Goal: Navigation & Orientation: Understand site structure

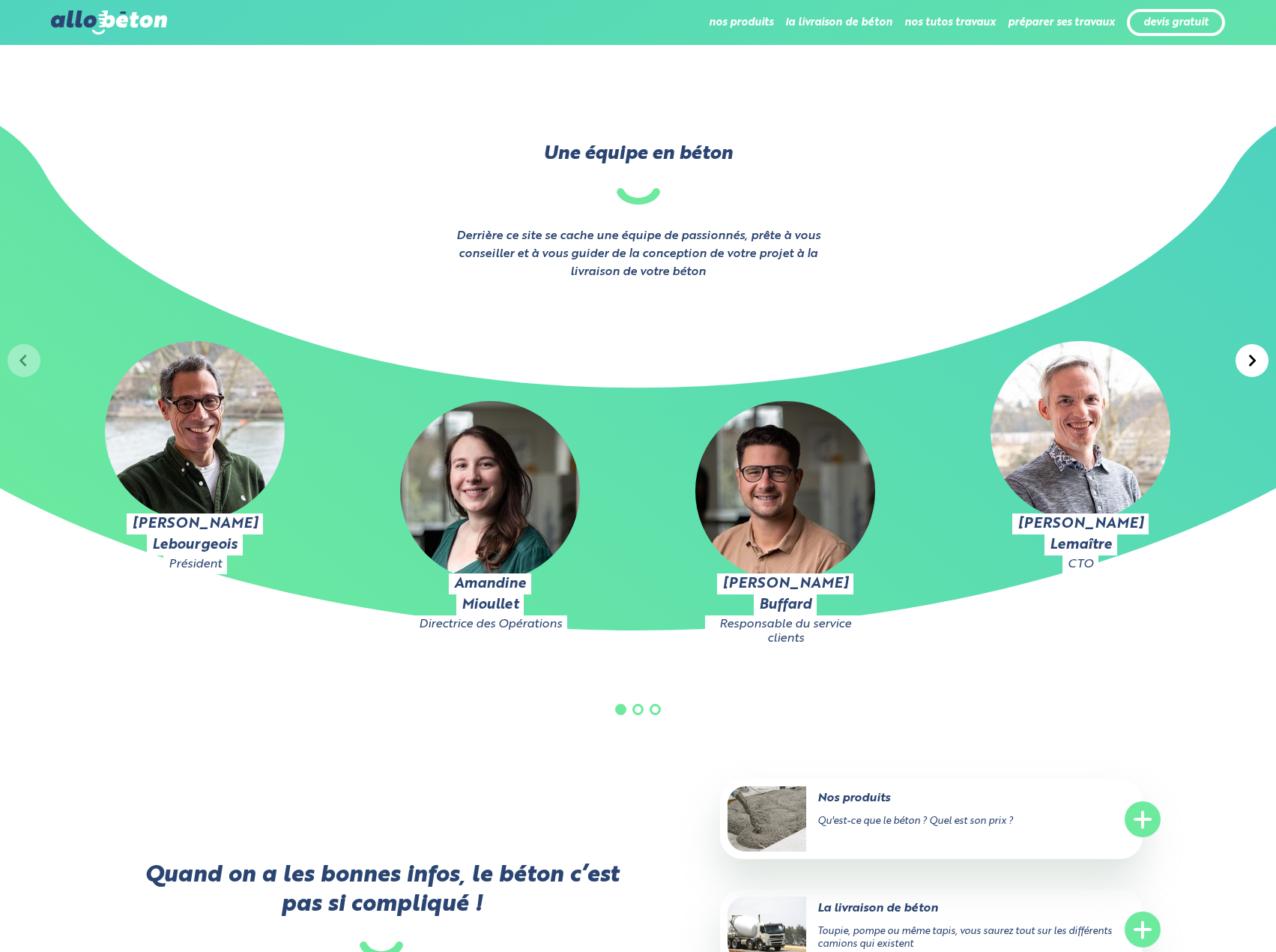
click at [1253, 375] on div at bounding box center [1252, 361] width 33 height 33
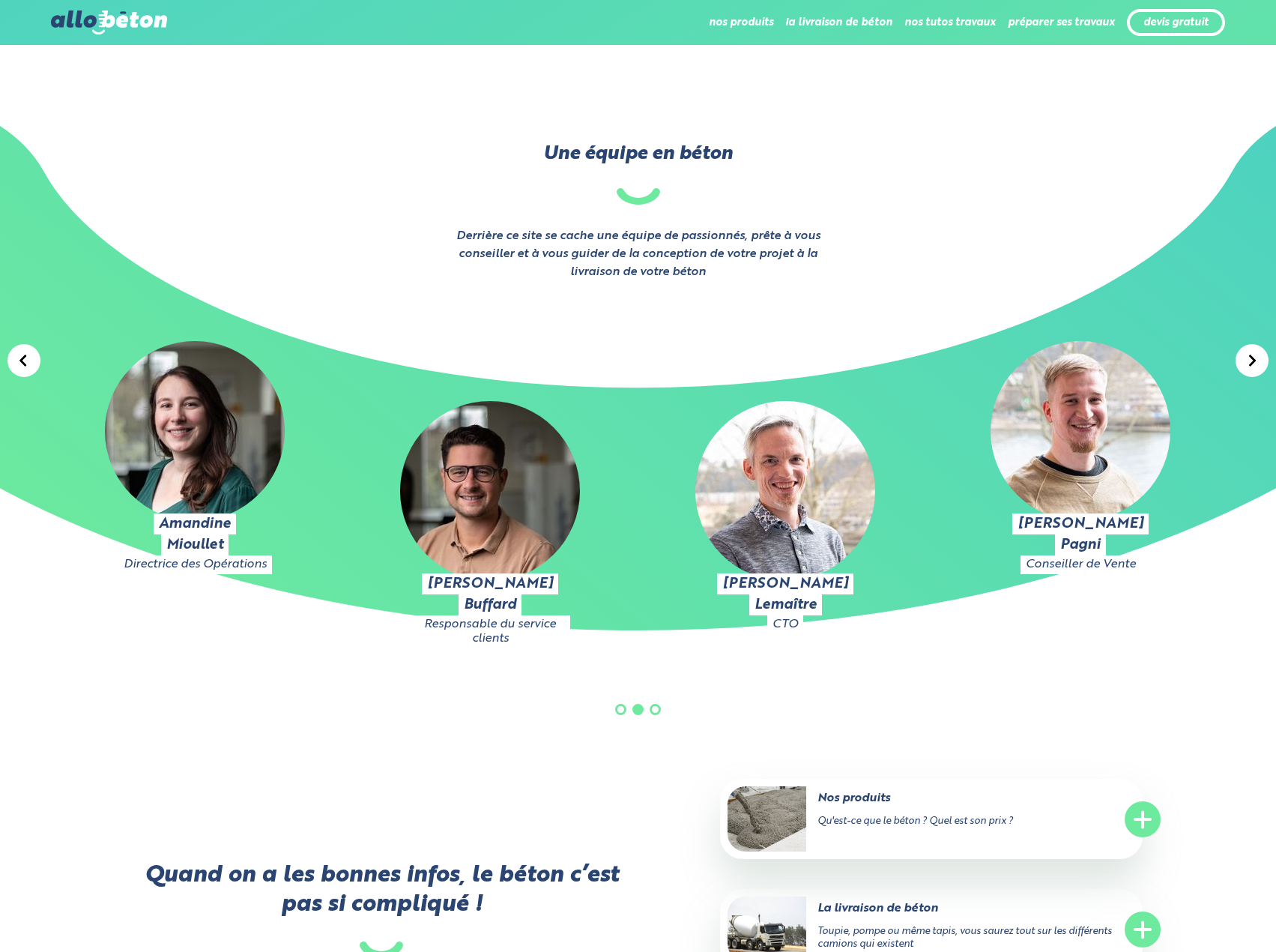
click at [1253, 375] on div at bounding box center [1252, 361] width 33 height 33
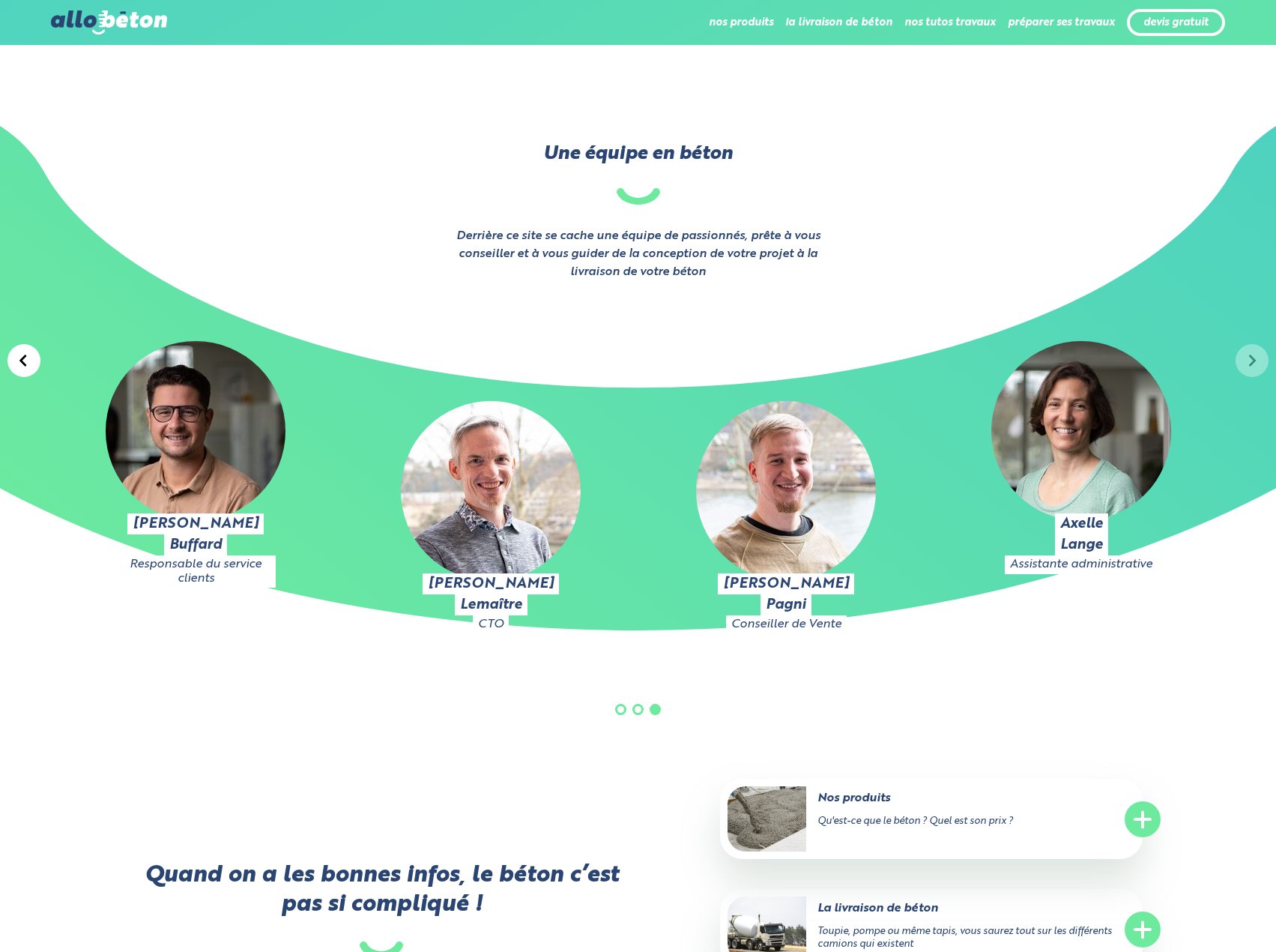
click at [1253, 375] on div "Julien Lebourgeois Président Amandine Mioullet Directrice des Opérations Pierre…" at bounding box center [638, 530] width 1276 height 499
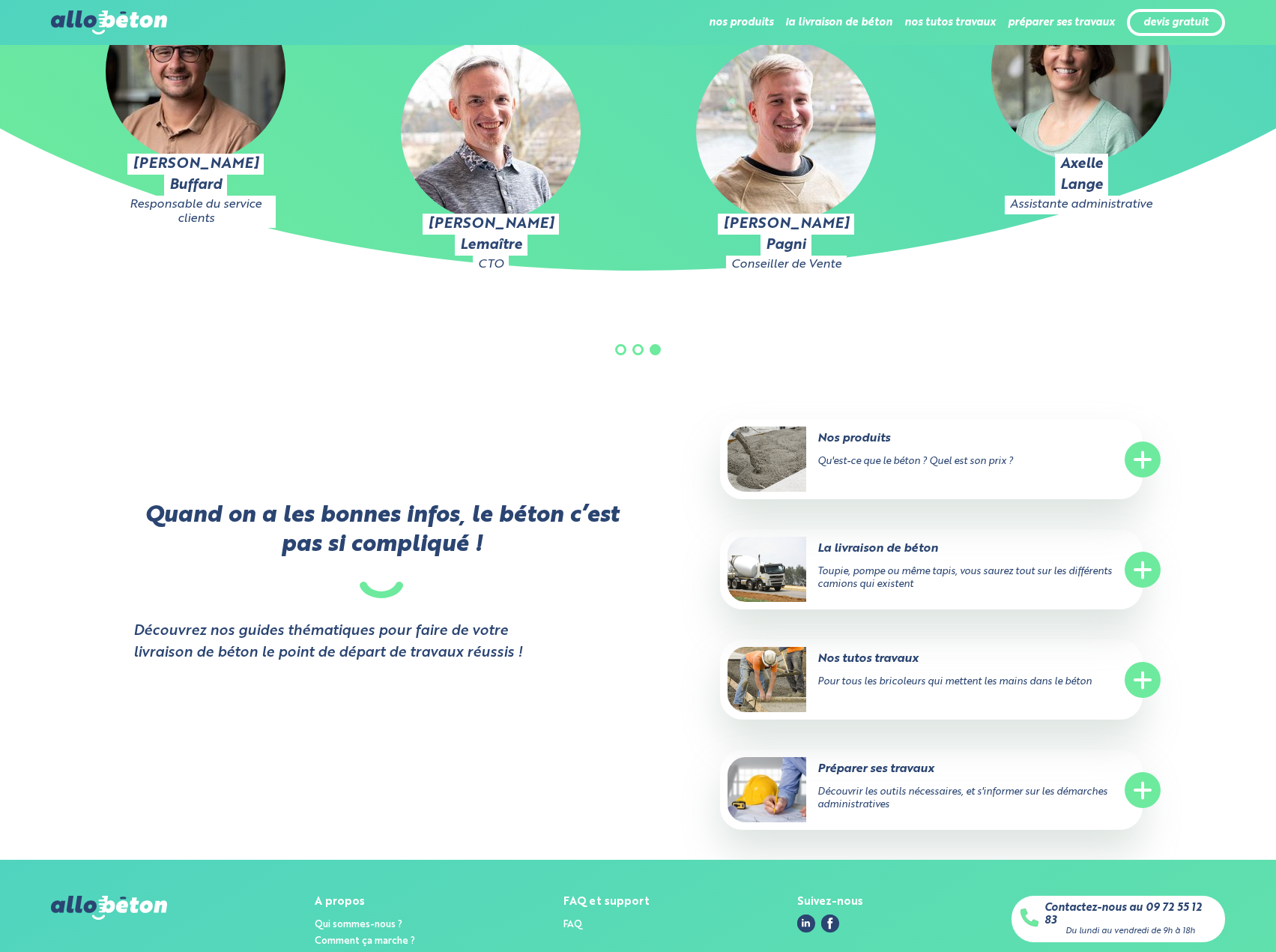
scroll to position [2708, 0]
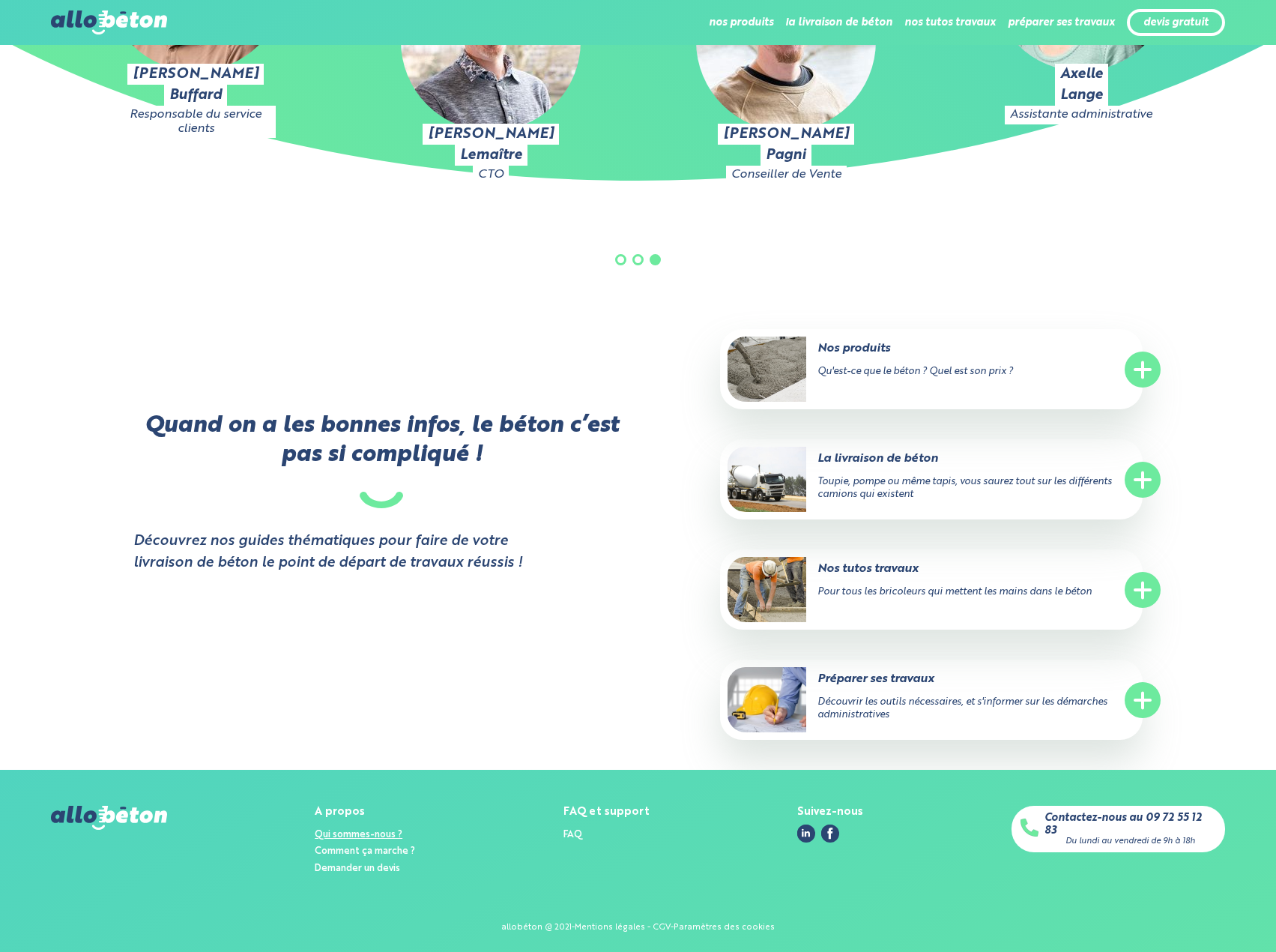
click at [361, 830] on link "Qui sommes-nous ?" at bounding box center [358, 834] width 88 height 10
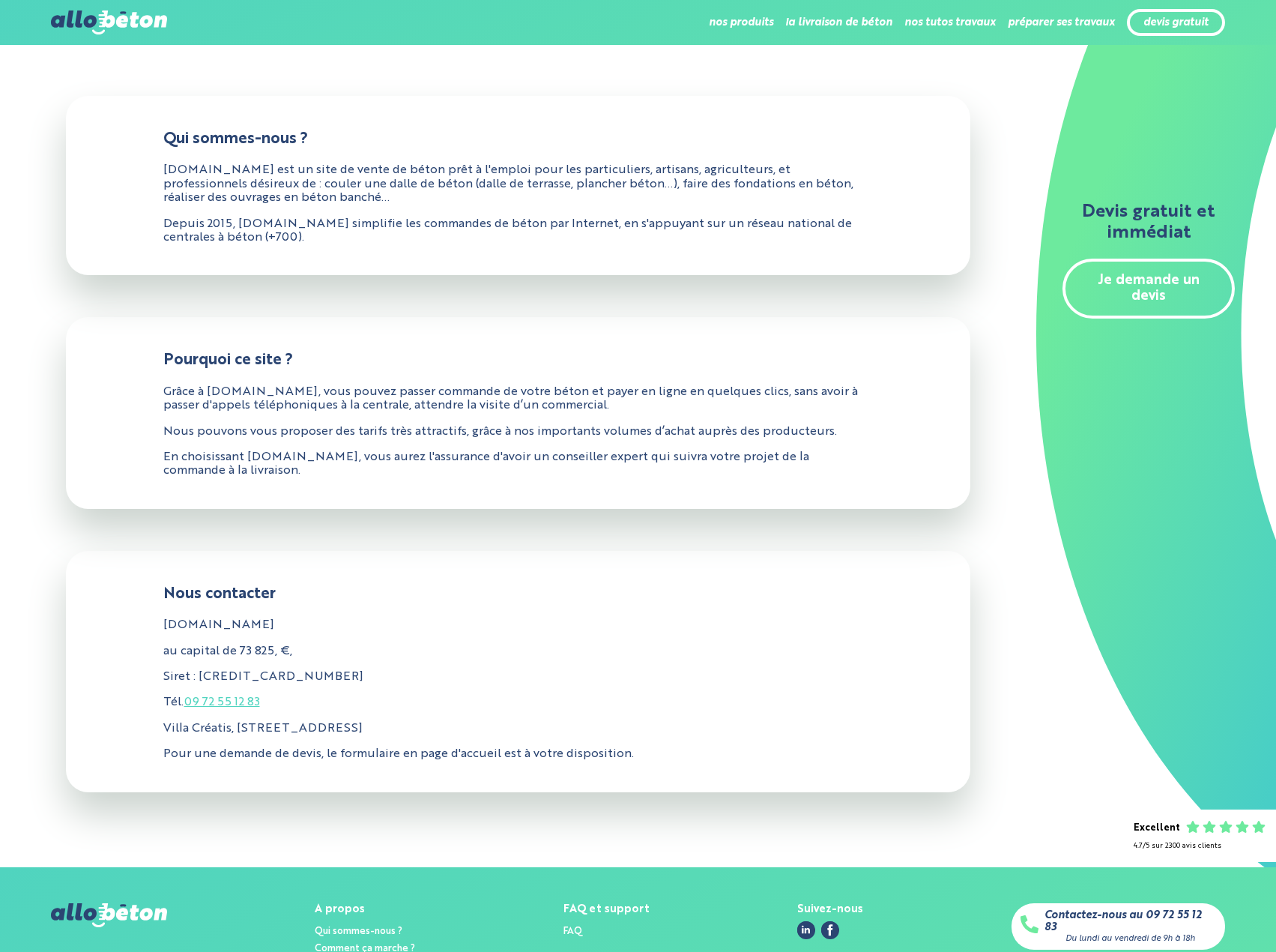
scroll to position [219, 0]
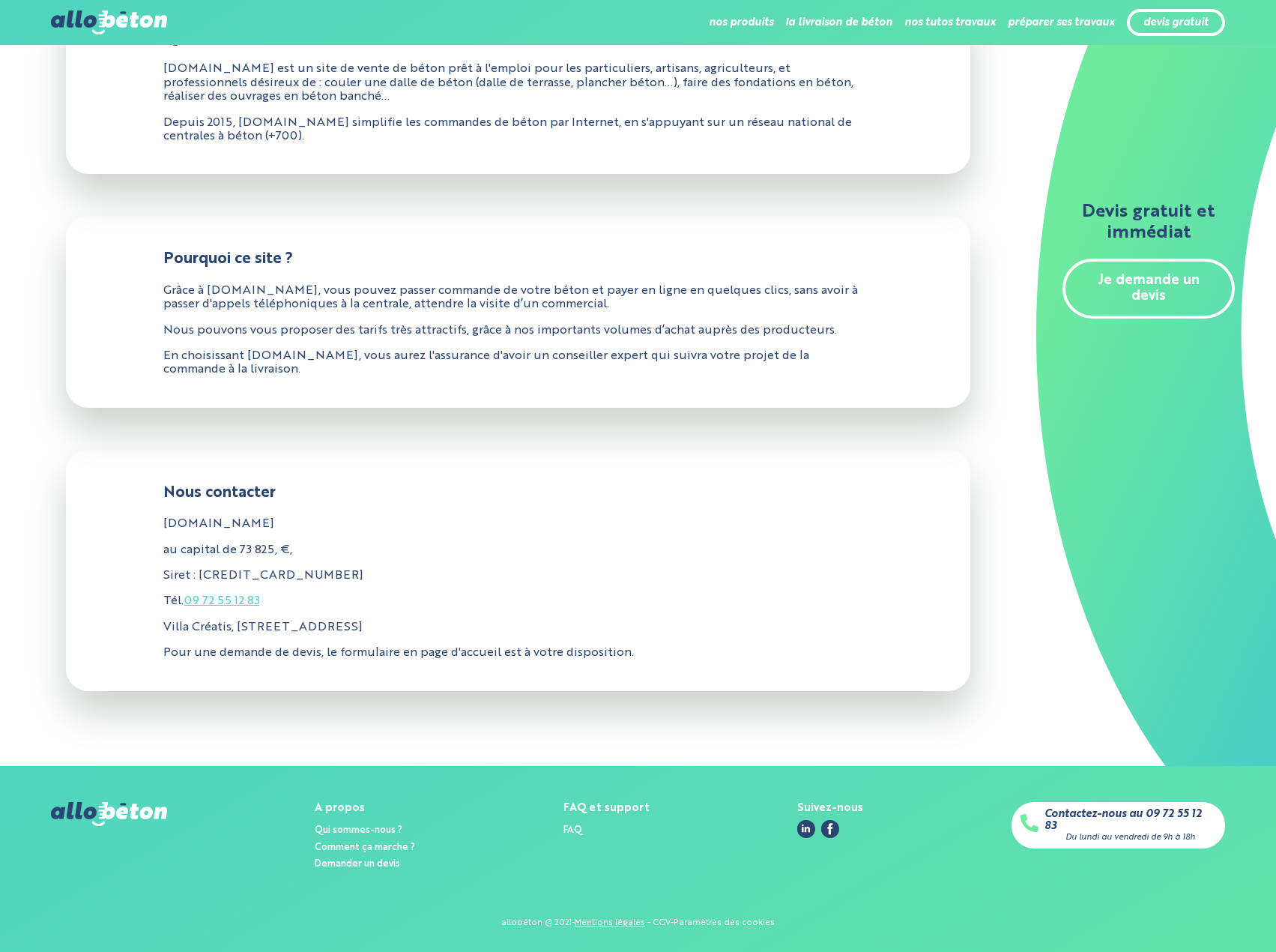
click at [603, 923] on link "Mentions légales" at bounding box center [610, 922] width 70 height 9
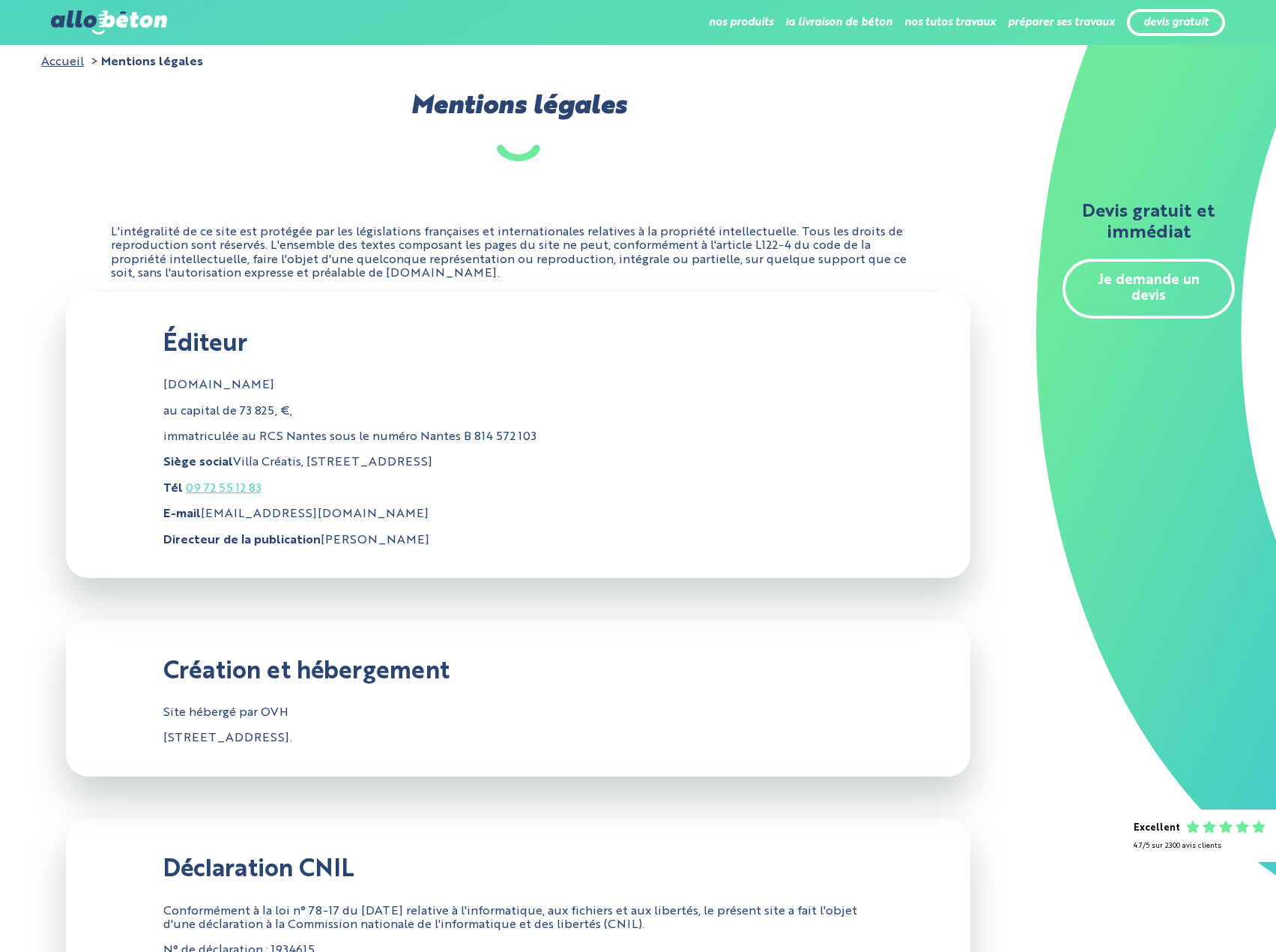
click at [124, 18] on img at bounding box center [108, 22] width 115 height 24
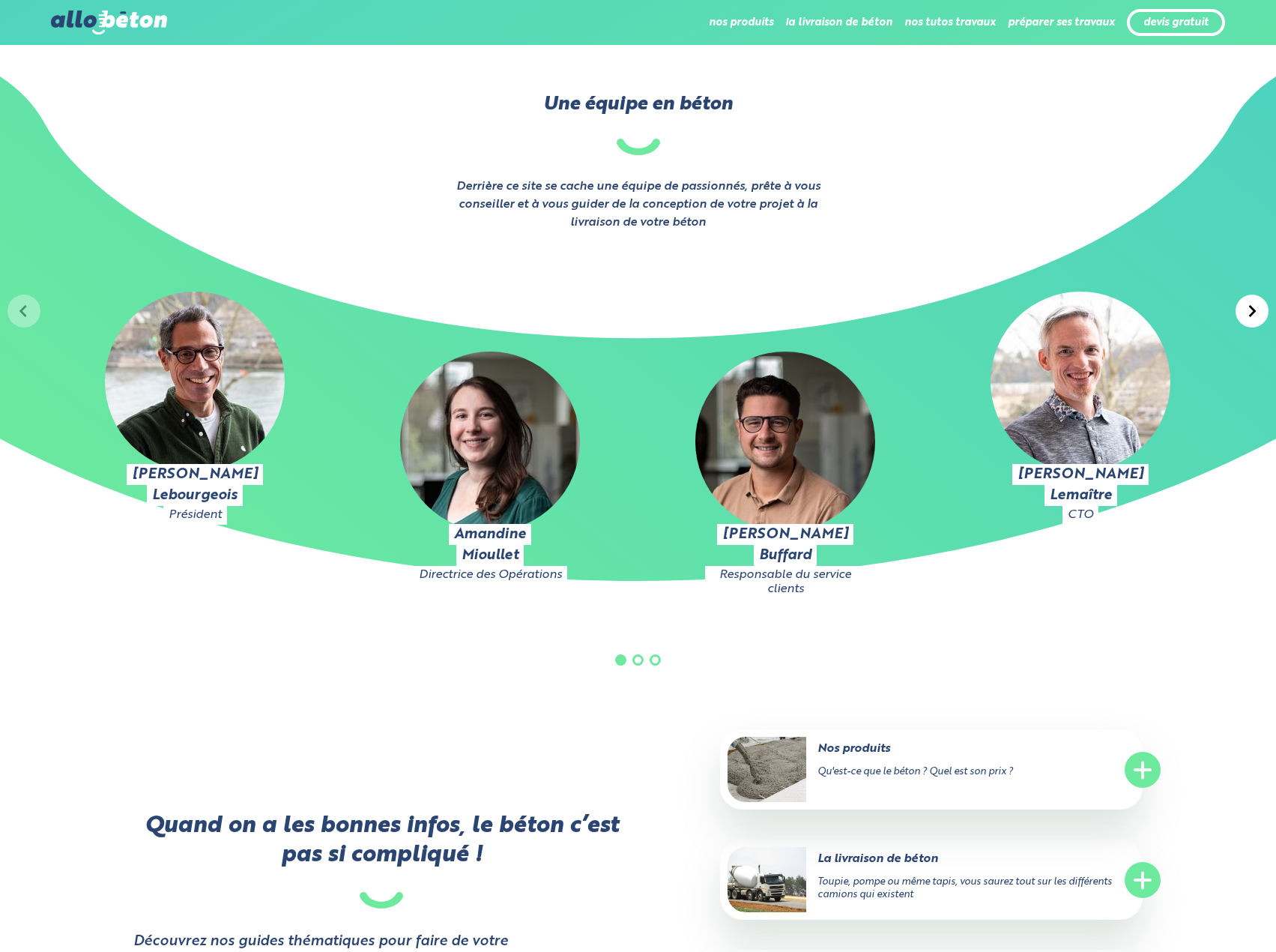
scroll to position [2549, 0]
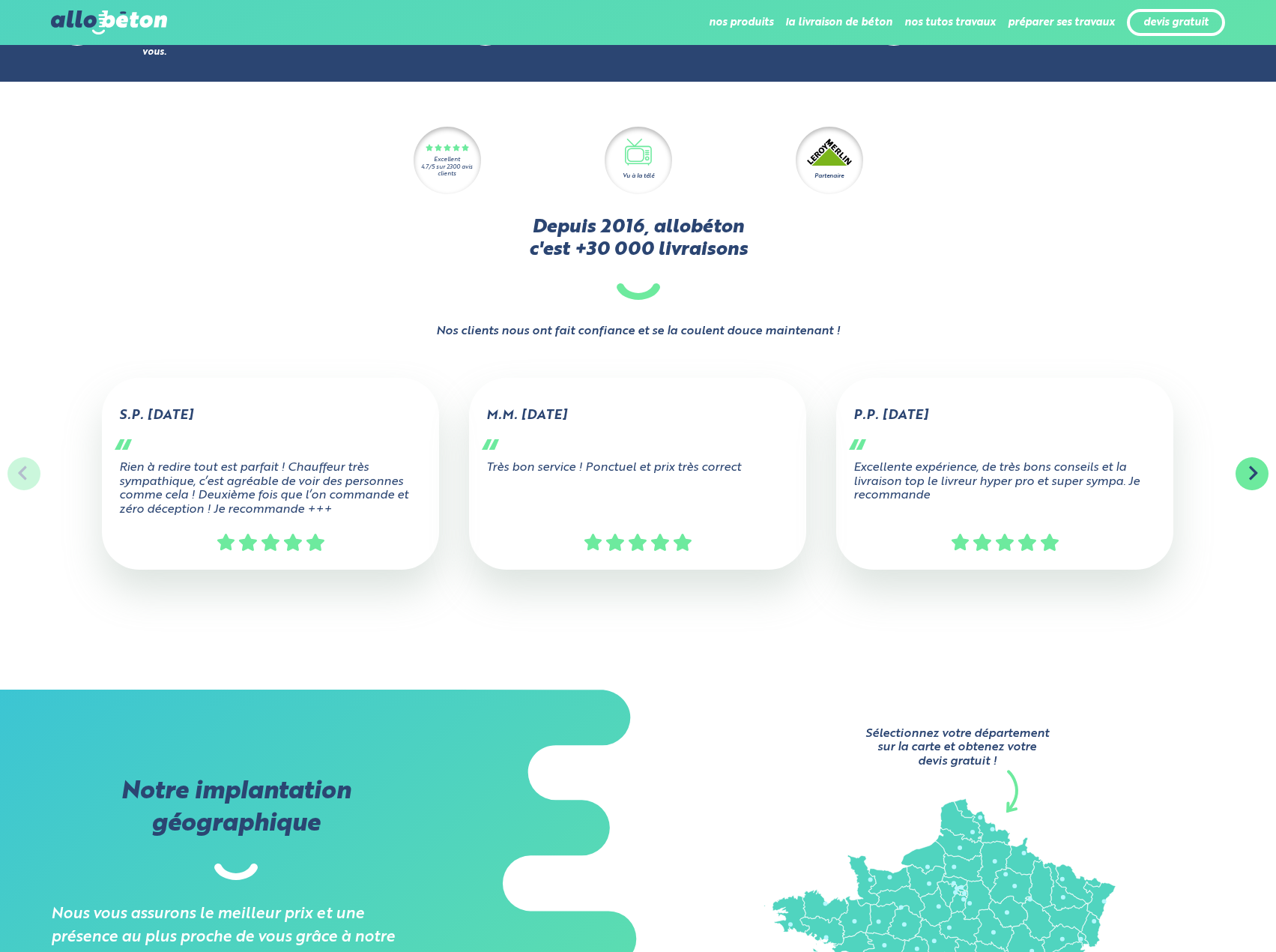
scroll to position [450, 0]
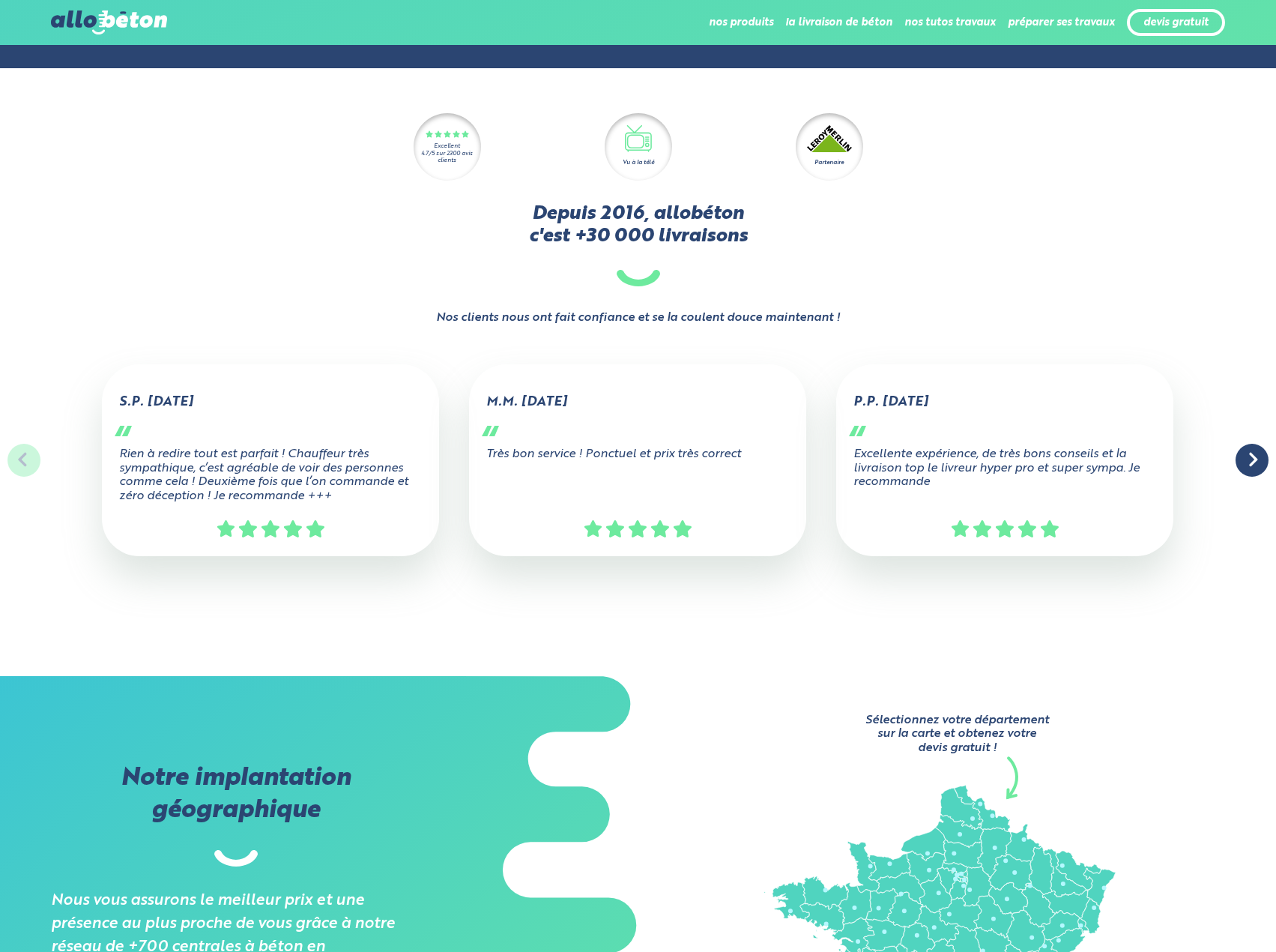
click at [1243, 463] on div at bounding box center [1252, 460] width 33 height 33
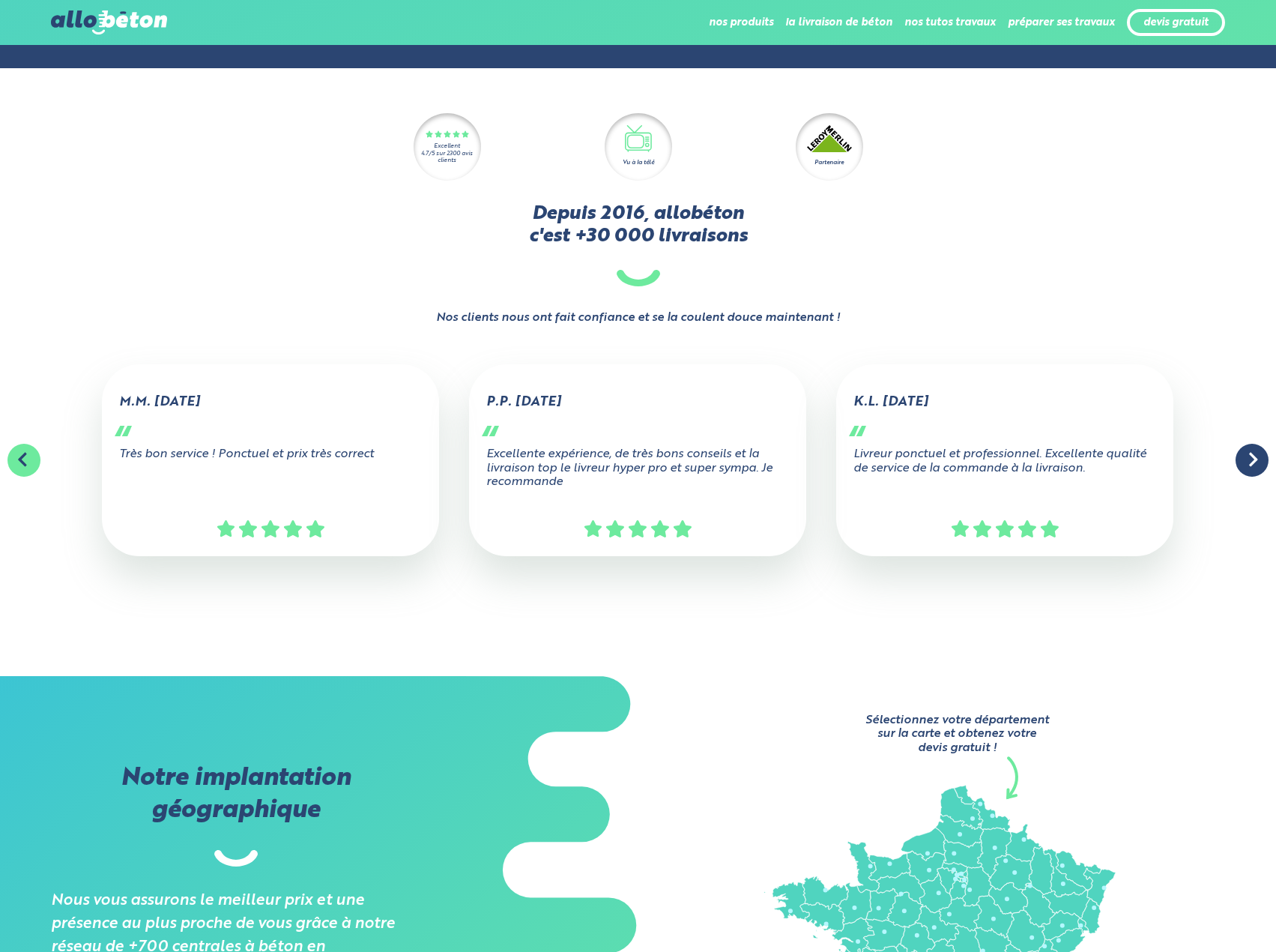
click at [1243, 463] on div at bounding box center [1252, 460] width 33 height 33
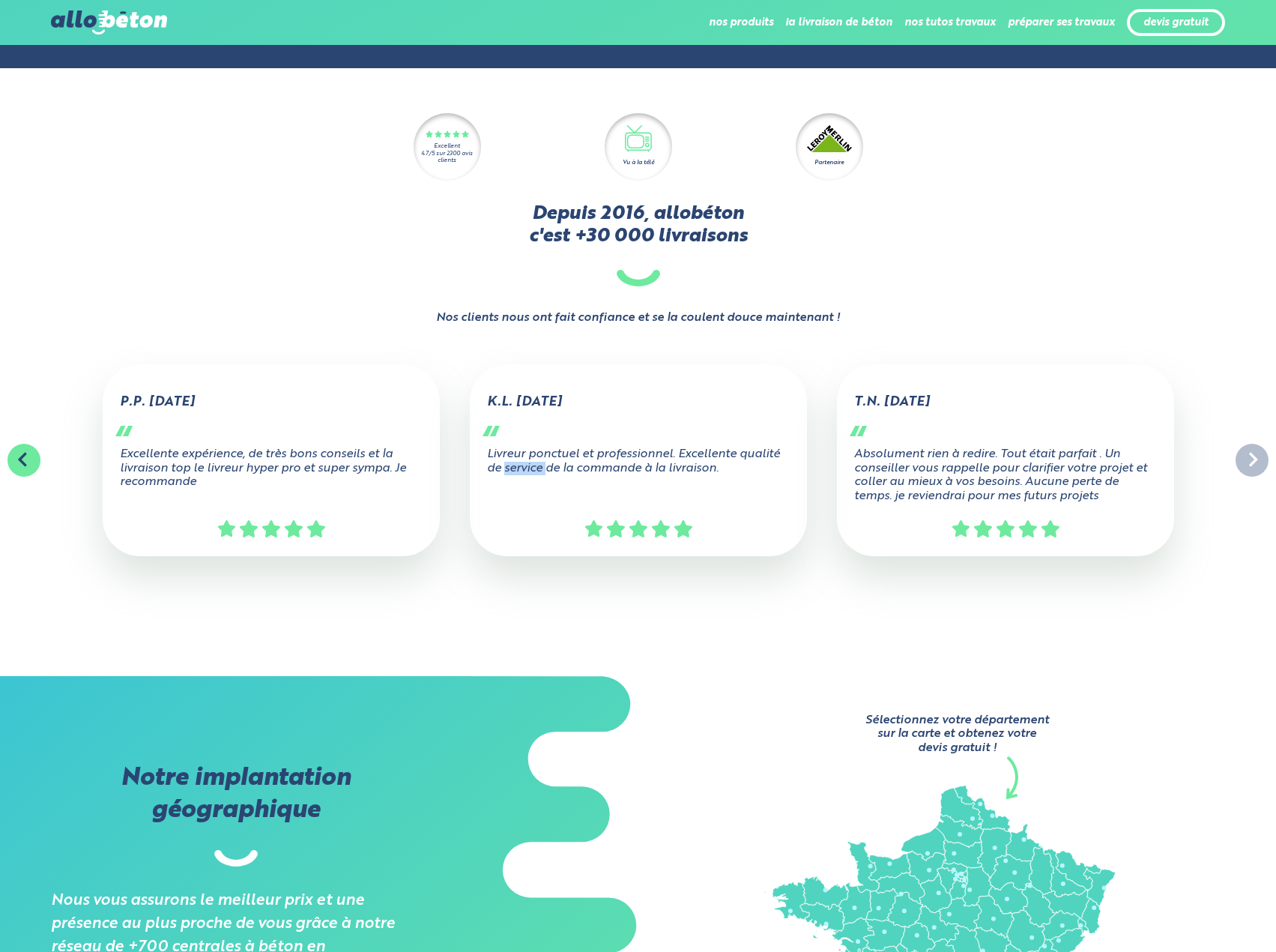
click at [1243, 463] on div "S.P. [DATE] Rien à redire tout est parfait ! Chauffeur très sympathique, c’est …" at bounding box center [638, 501] width 1276 height 350
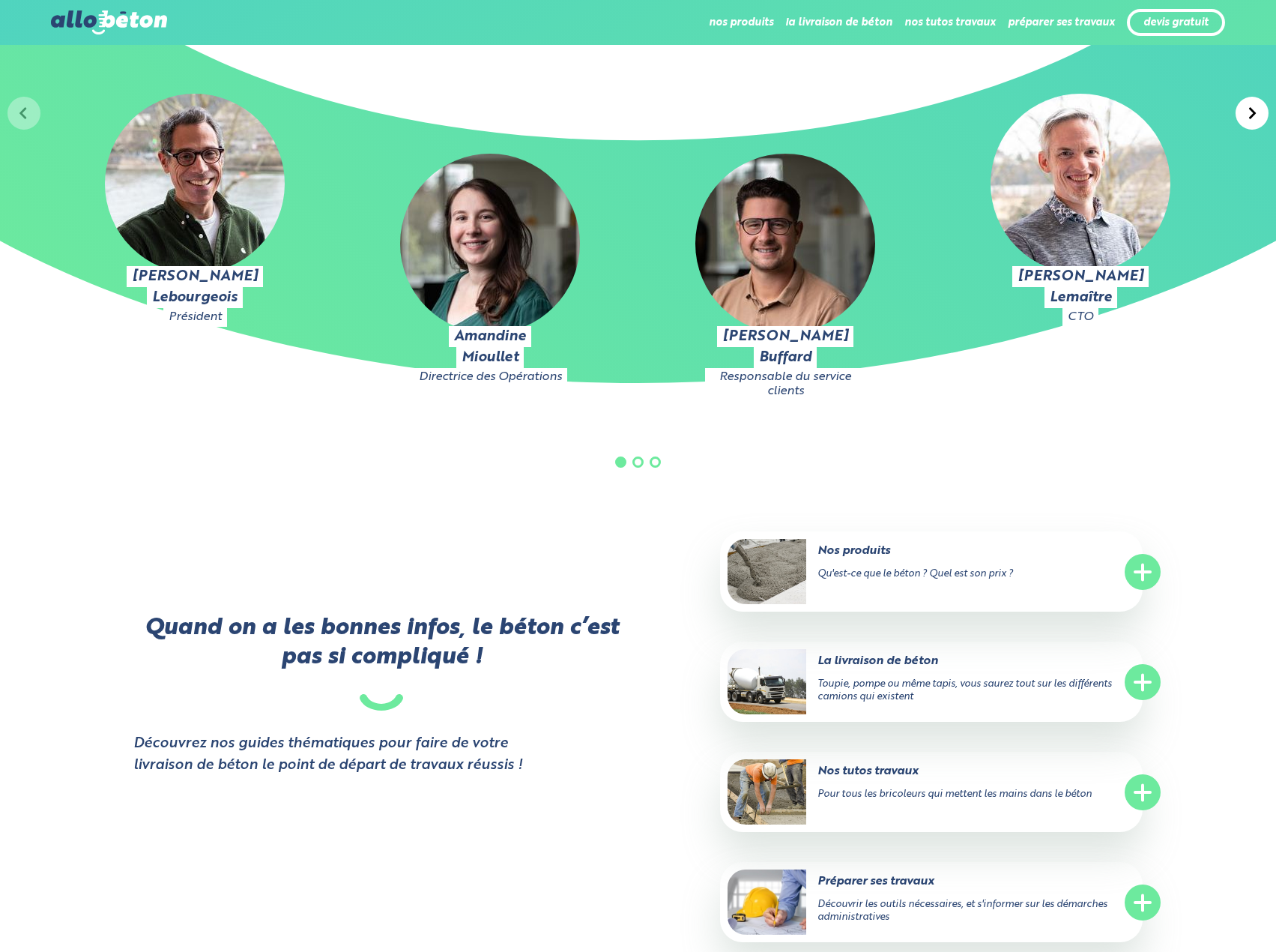
scroll to position [2708, 0]
